Goal: Task Accomplishment & Management: Manage account settings

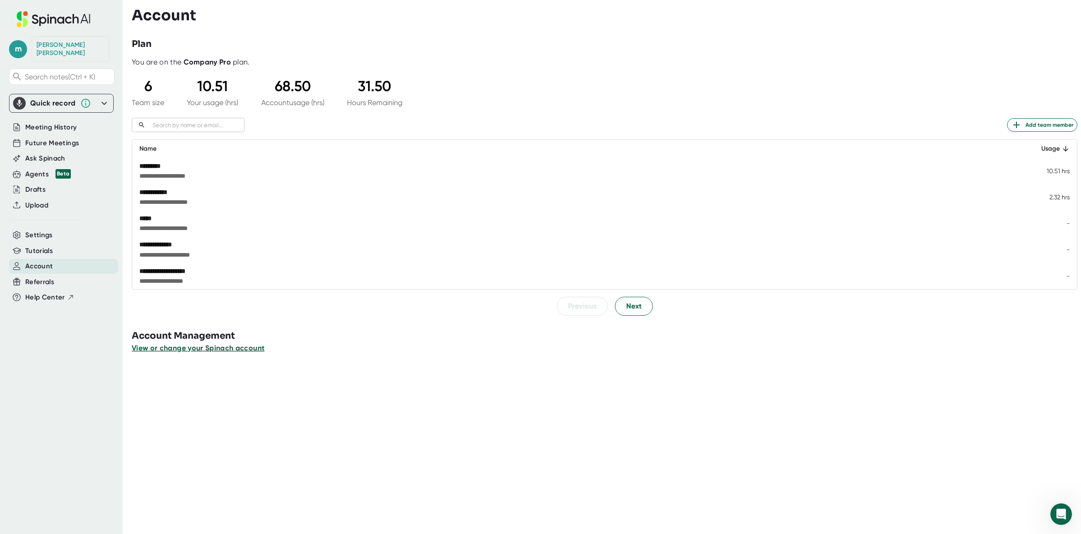
click at [239, 351] on span "View or change your Spinach account" at bounding box center [198, 348] width 133 height 9
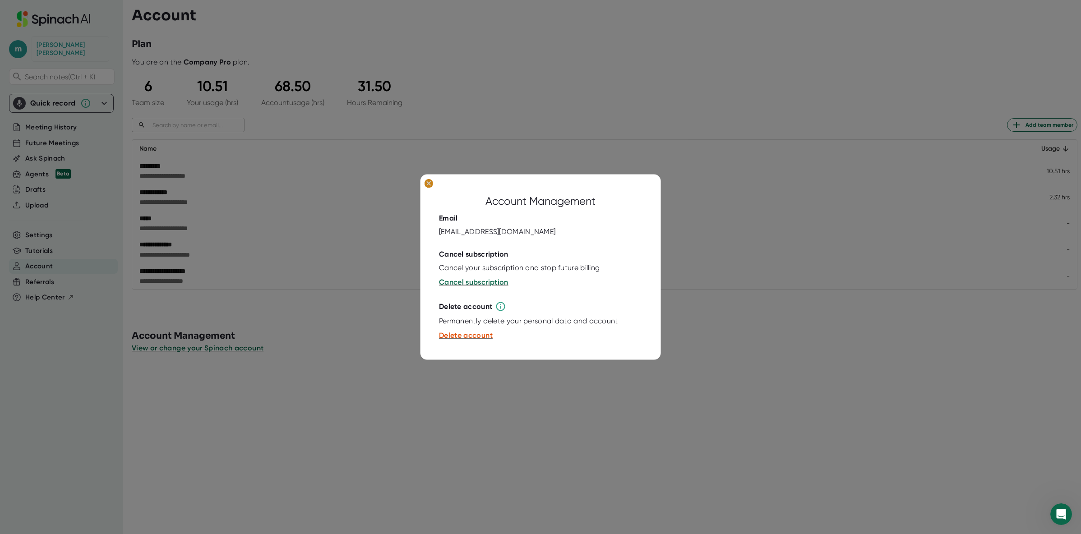
click at [429, 183] on icon at bounding box center [429, 183] width 4 height 4
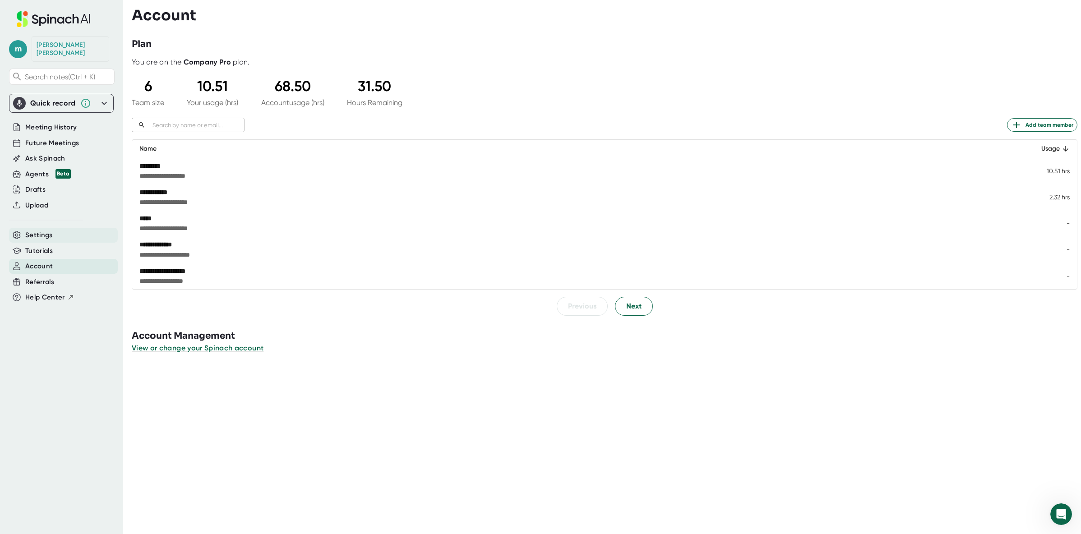
click at [37, 230] on span "Settings" at bounding box center [39, 235] width 28 height 10
